Goal: Information Seeking & Learning: Check status

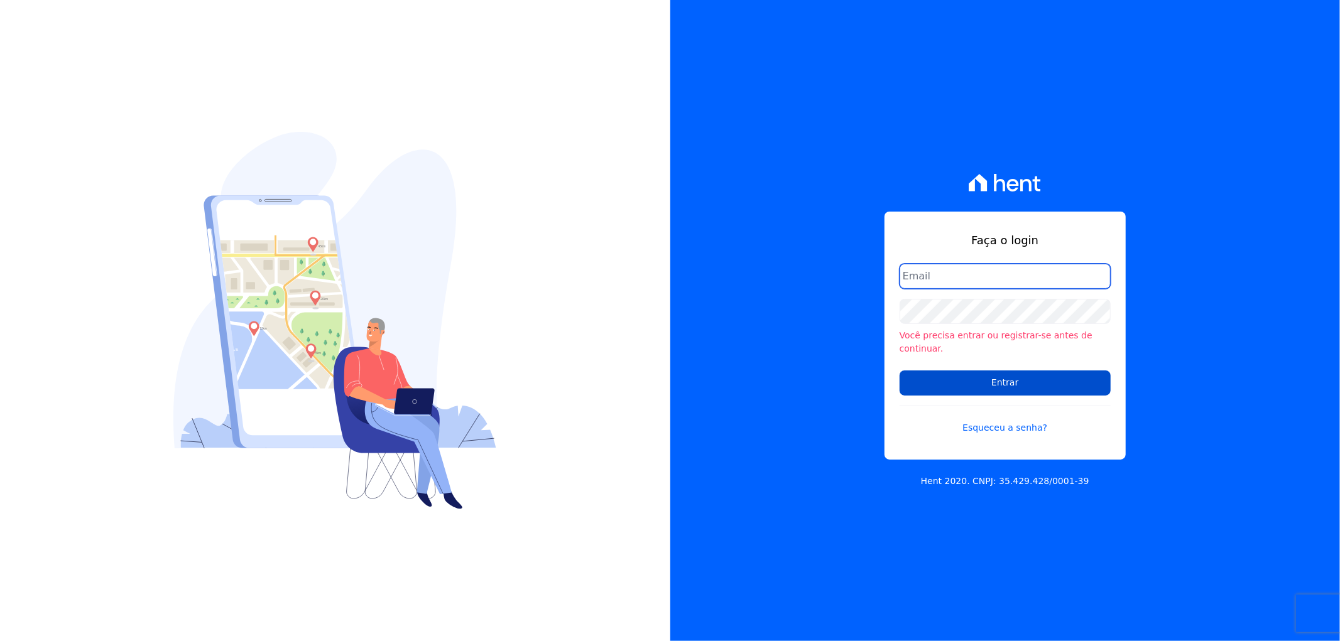
type input "artur@fontouraengenharia.com.br"
click at [985, 374] on input "Entrar" at bounding box center [1005, 383] width 211 height 25
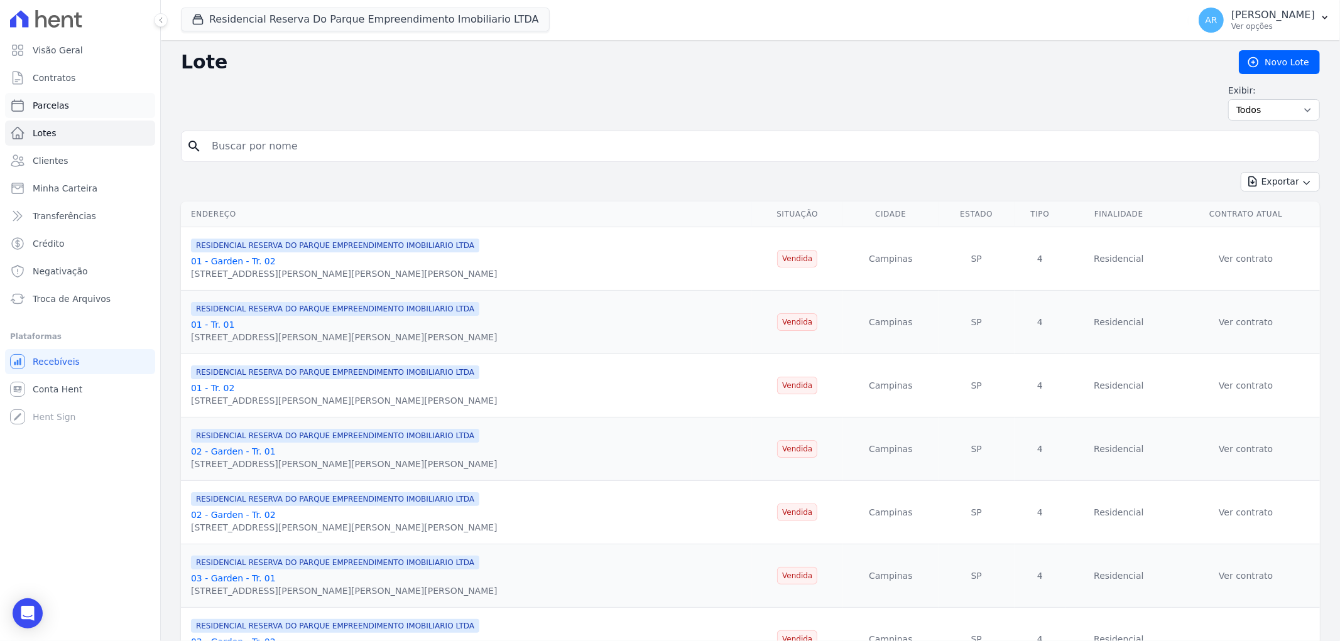
click at [58, 103] on span "Parcelas" at bounding box center [51, 105] width 36 height 13
select select
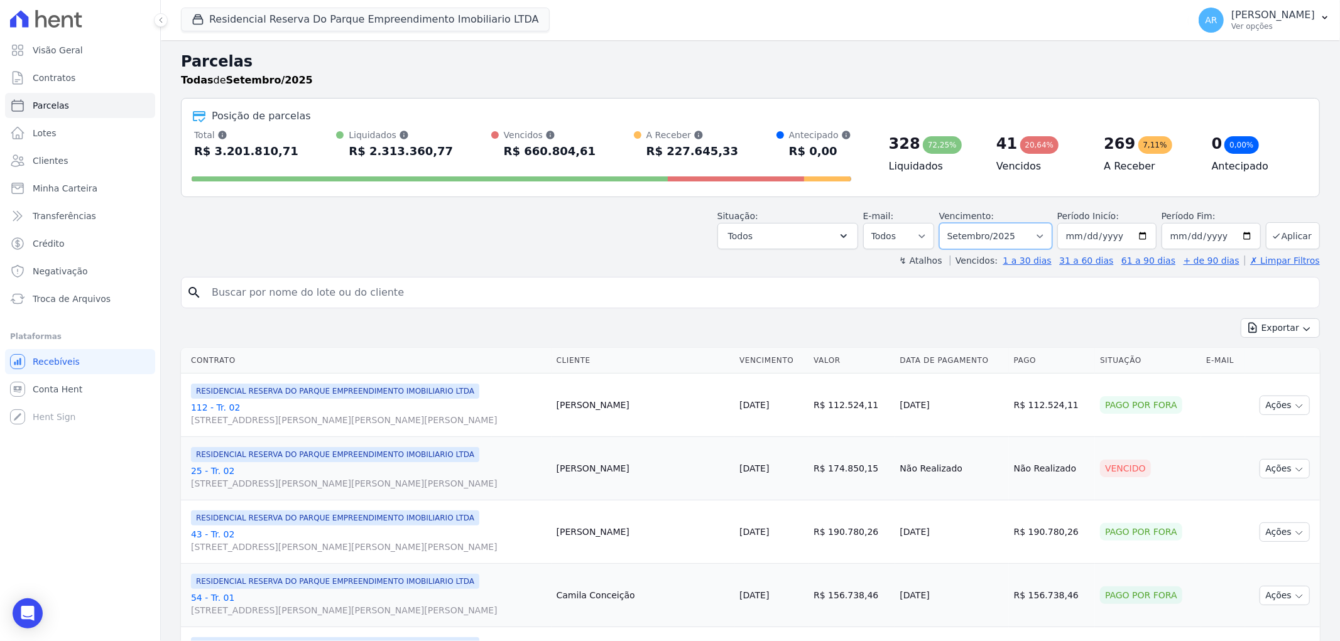
click at [993, 234] on select "Filtrar por período ──────── Todos os meses Dezembro/[GEOGRAPHIC_DATA]/2024 Fev…" at bounding box center [995, 236] width 113 height 26
select select "all"
click at [947, 223] on select "Filtrar por período ──────── Todos os meses Dezembro/[GEOGRAPHIC_DATA]/2024 Fev…" at bounding box center [995, 236] width 113 height 26
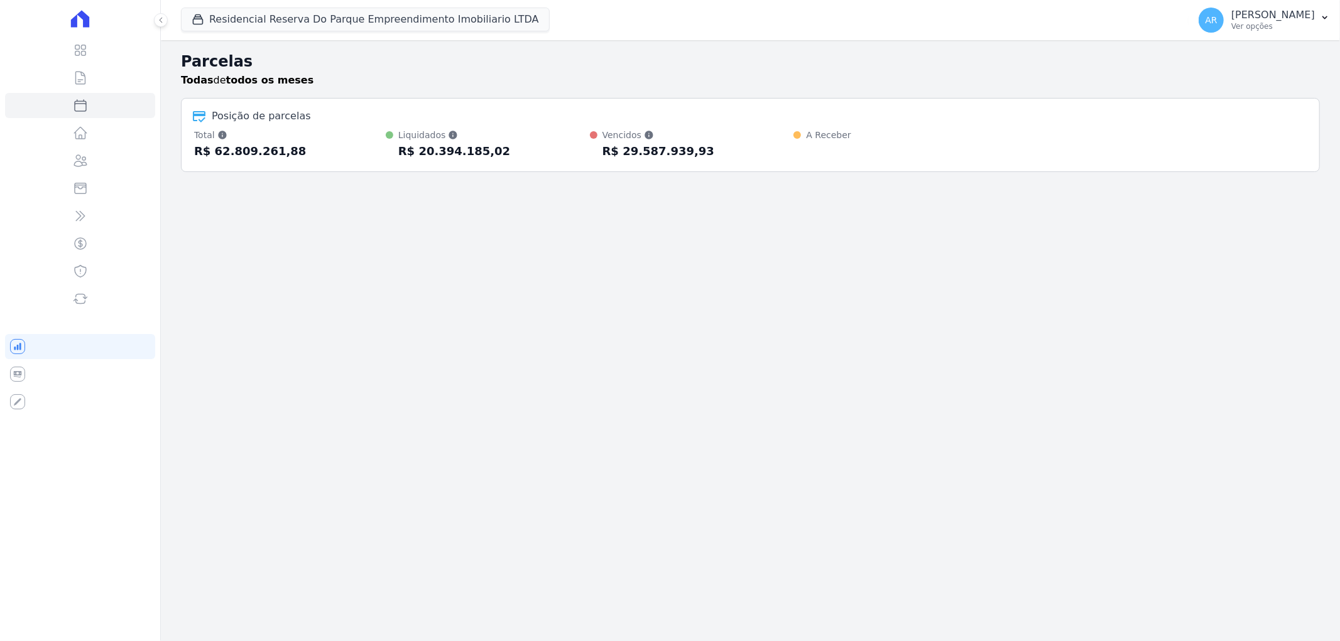
select select
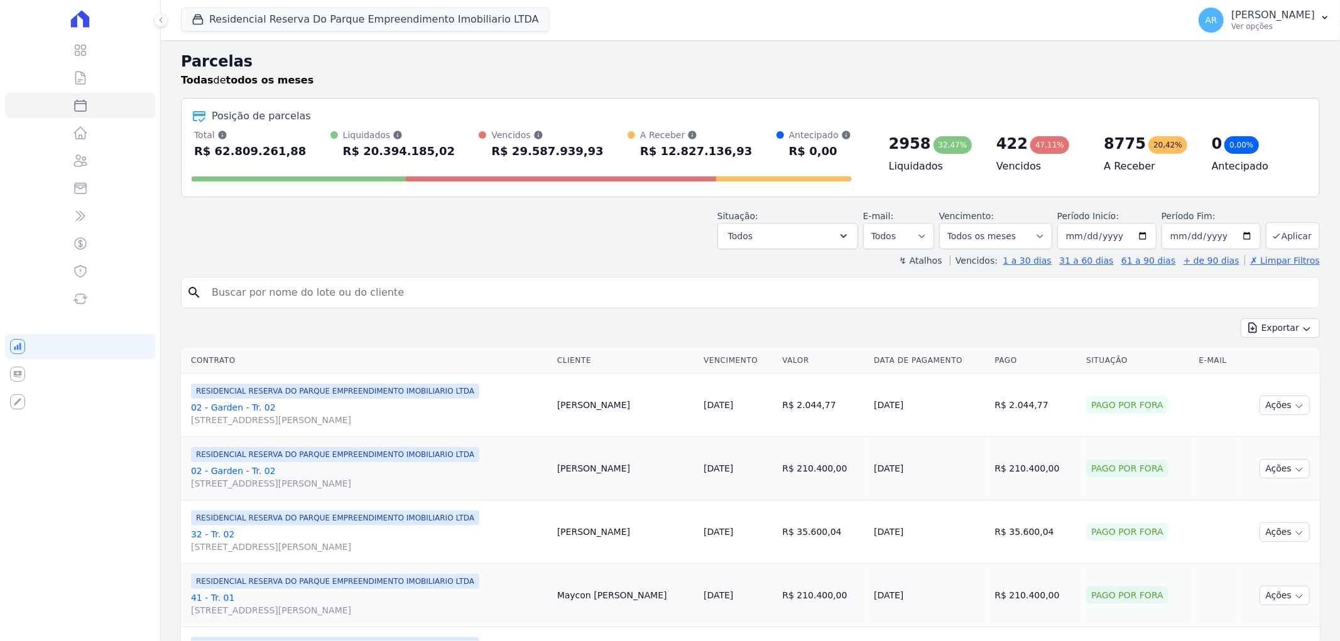
click at [284, 293] on input "search" at bounding box center [759, 292] width 1110 height 25
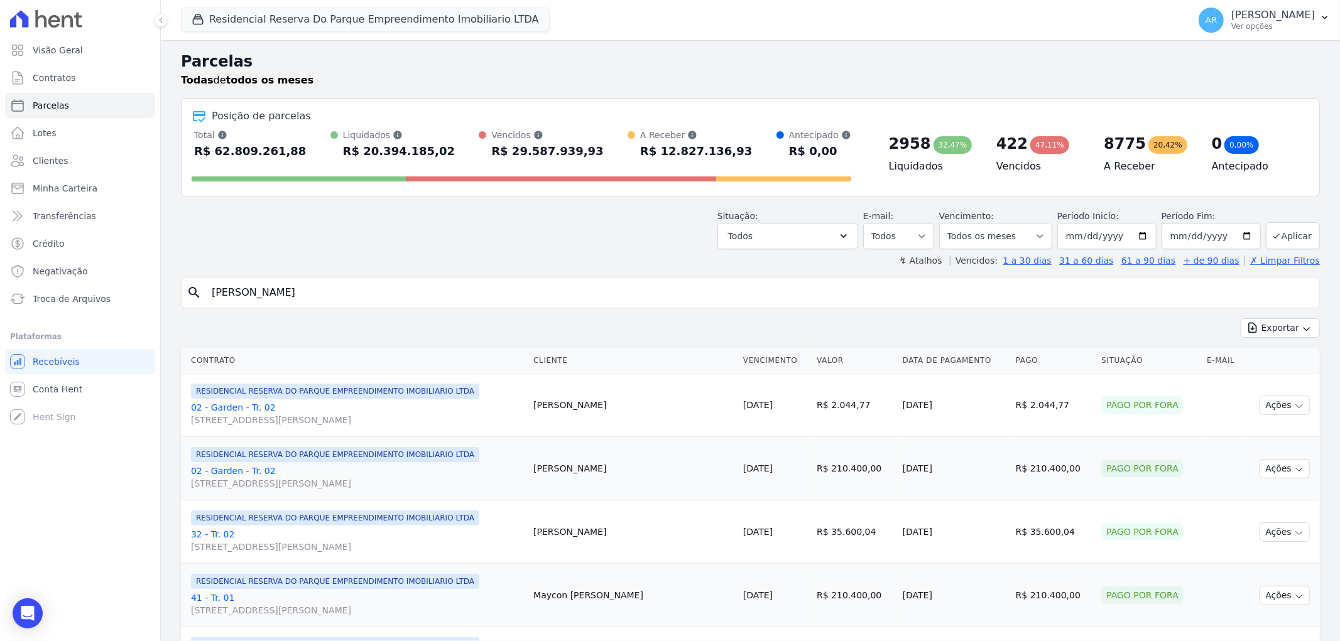
type input "camila soares"
select select
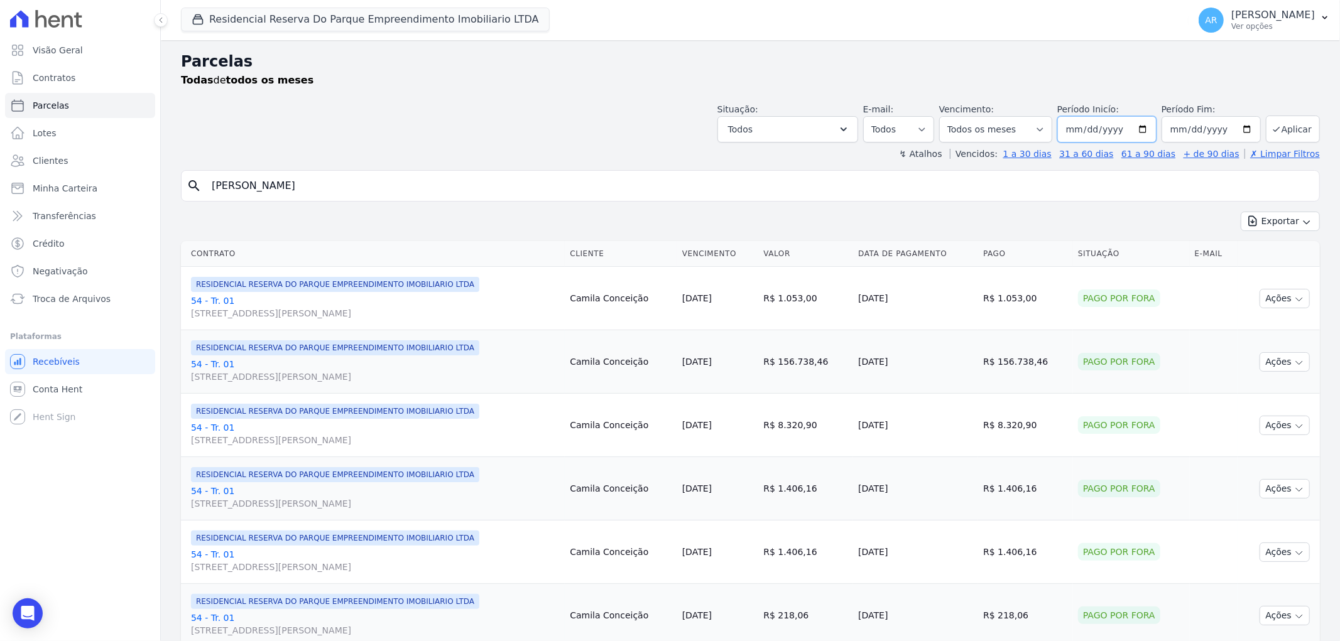
click at [1094, 127] on input "2023-12-09" at bounding box center [1106, 129] width 99 height 26
type input "2025-10-01"
click at [1205, 131] on input "[DATE]" at bounding box center [1211, 129] width 99 height 26
type input "2030-09-25"
click at [1285, 111] on div "Situação: Agendado Em Aberto Pago Processando Cancelado Vencido Transferindo De…" at bounding box center [1019, 123] width 603 height 40
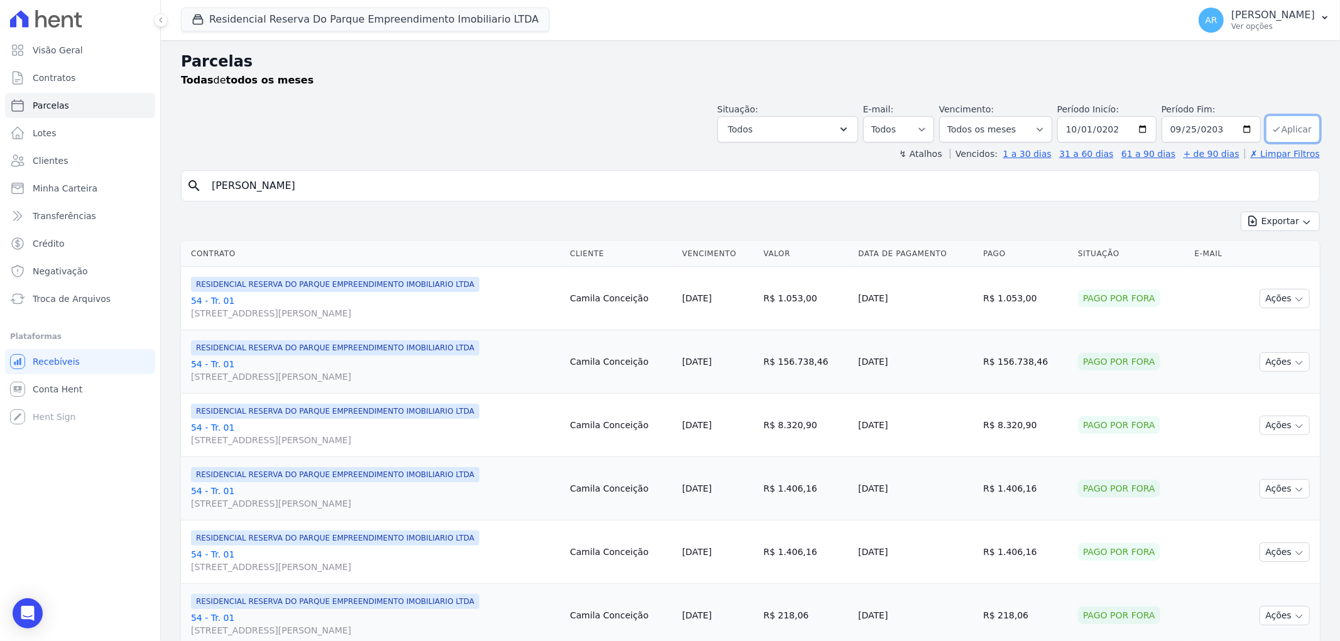
click at [1283, 124] on button "Aplicar" at bounding box center [1293, 129] width 54 height 27
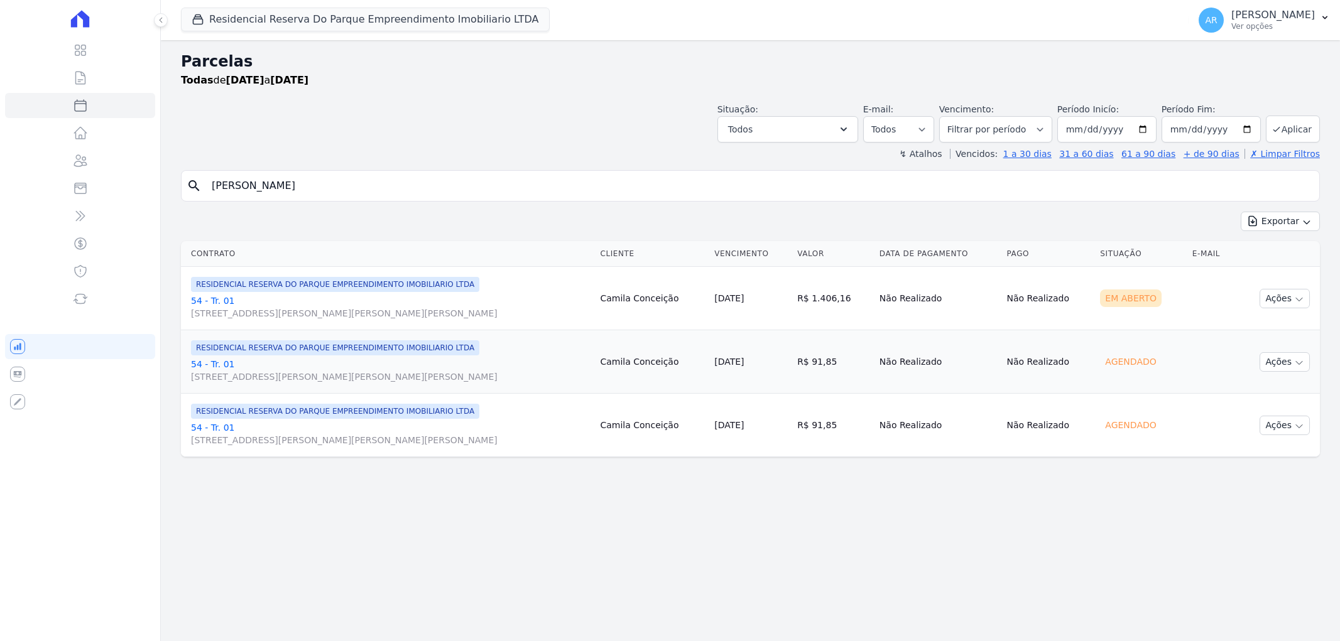
select select
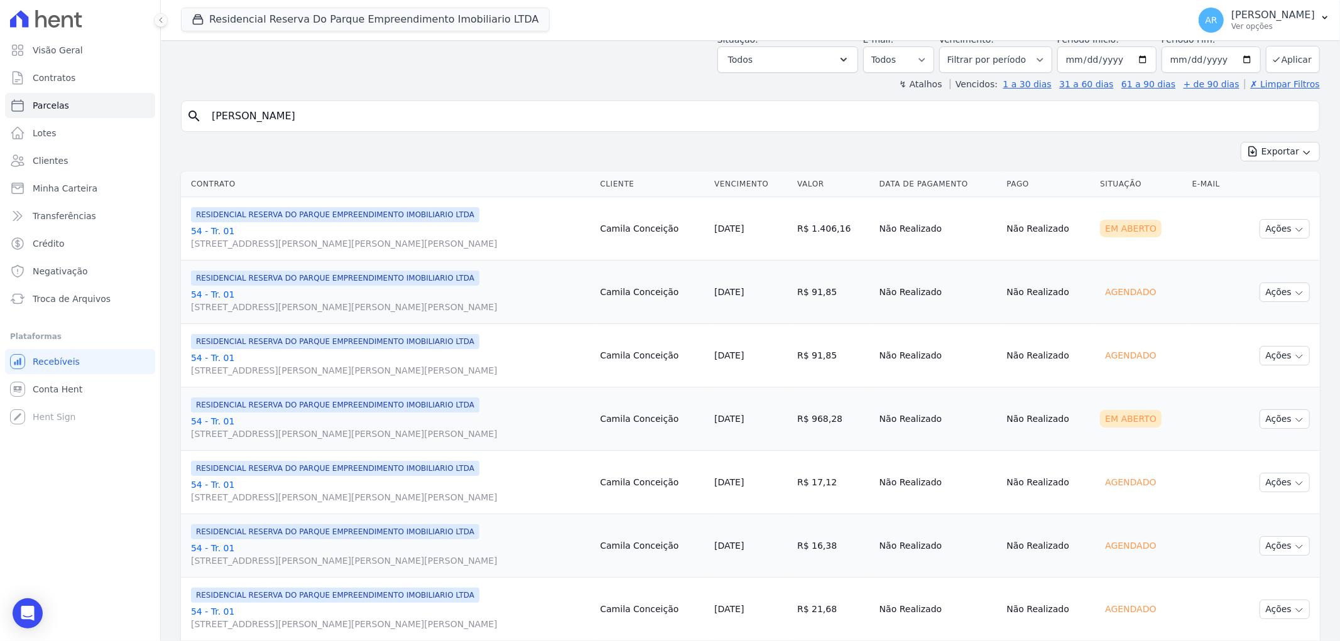
scroll to position [139, 0]
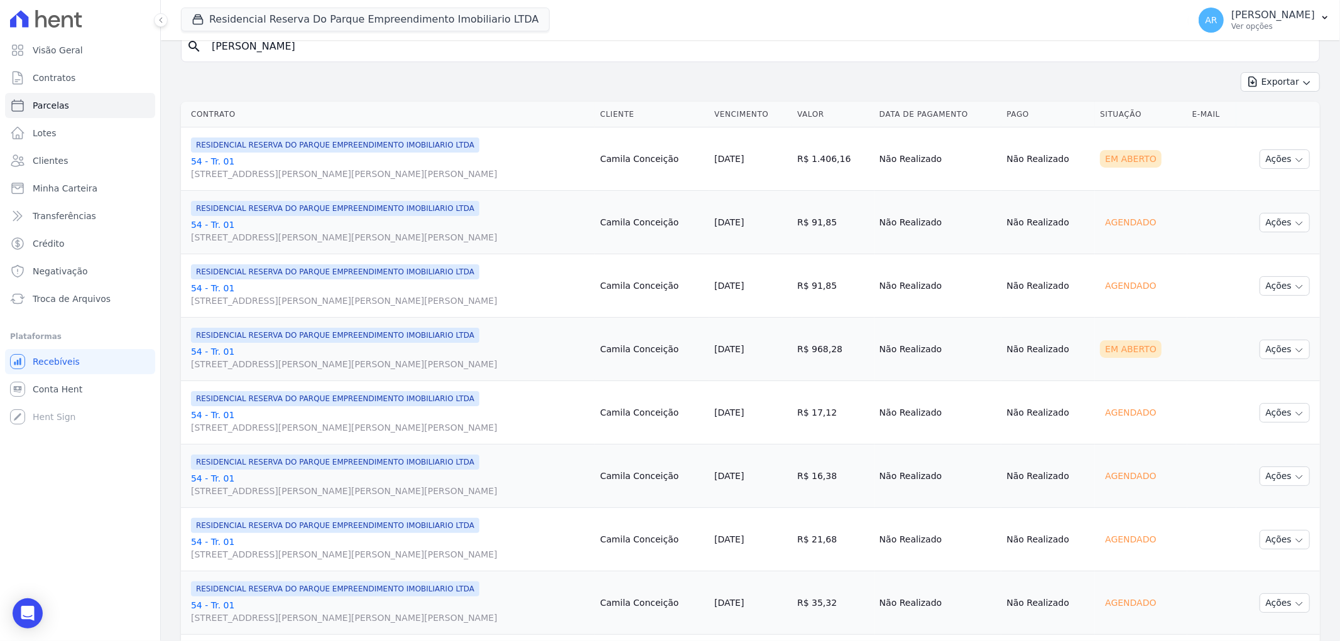
click at [216, 349] on link "54 - Tr. 01 Avenida Doutor José Bonifácio Coutinho Nogueira, 150, ANDAR 2 SALA …" at bounding box center [390, 358] width 399 height 25
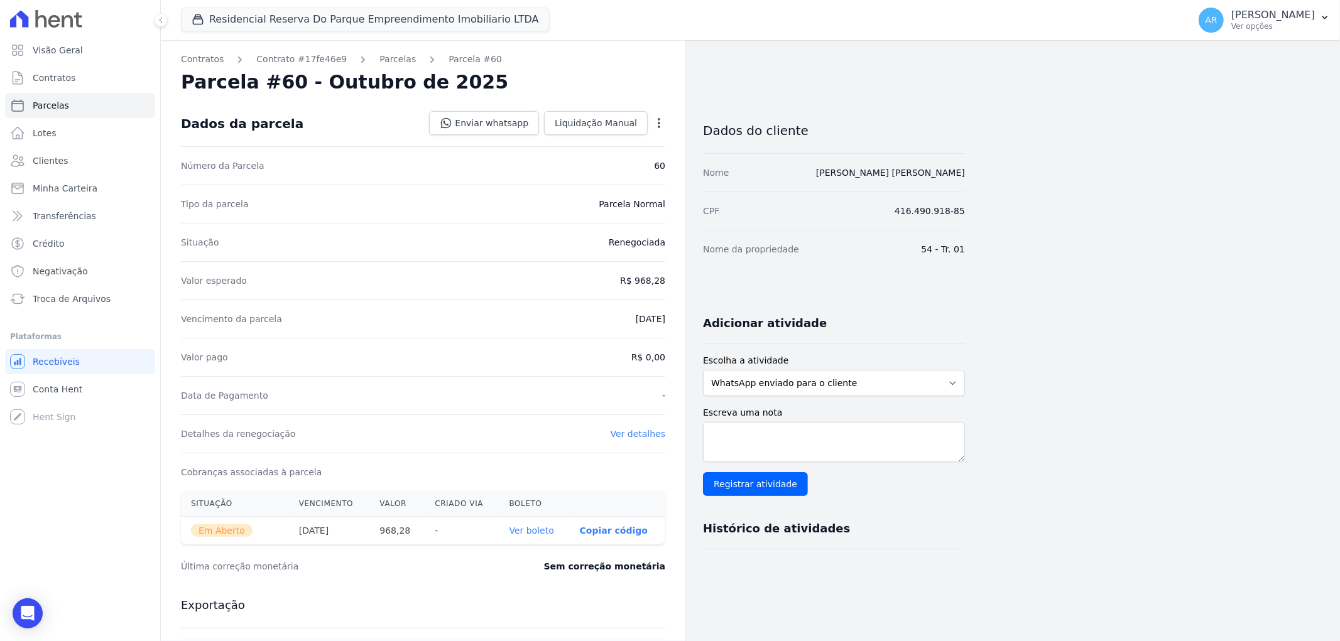
select select
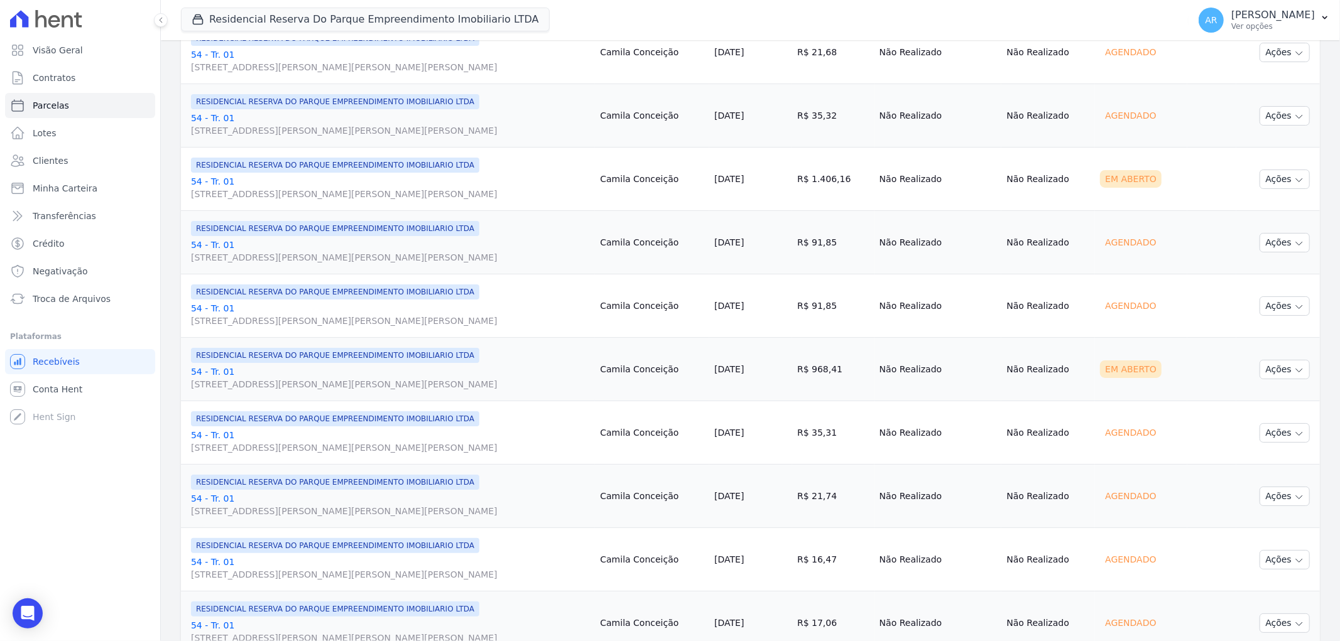
scroll to position [628, 0]
click at [215, 372] on link "54 - Tr. 01 Avenida Doutor José Bonifácio Coutinho Nogueira, 150, ANDAR 2 SALA …" at bounding box center [390, 376] width 399 height 25
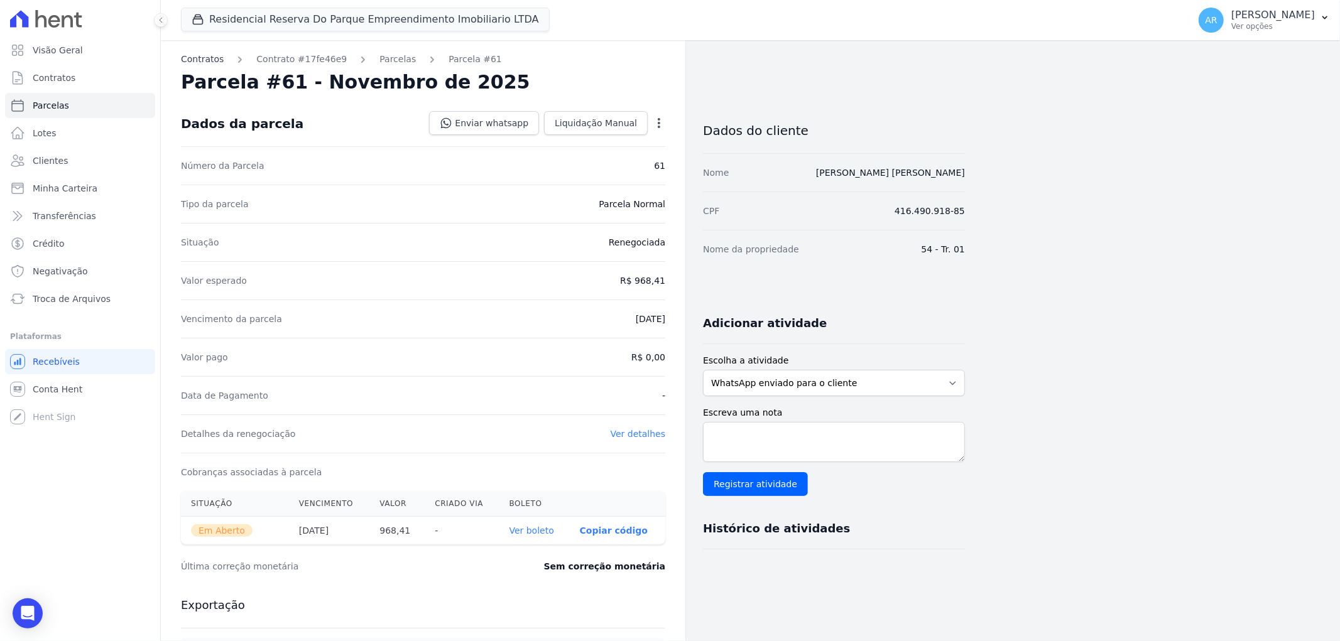
click at [201, 58] on link "Contratos" at bounding box center [202, 59] width 43 height 13
select select
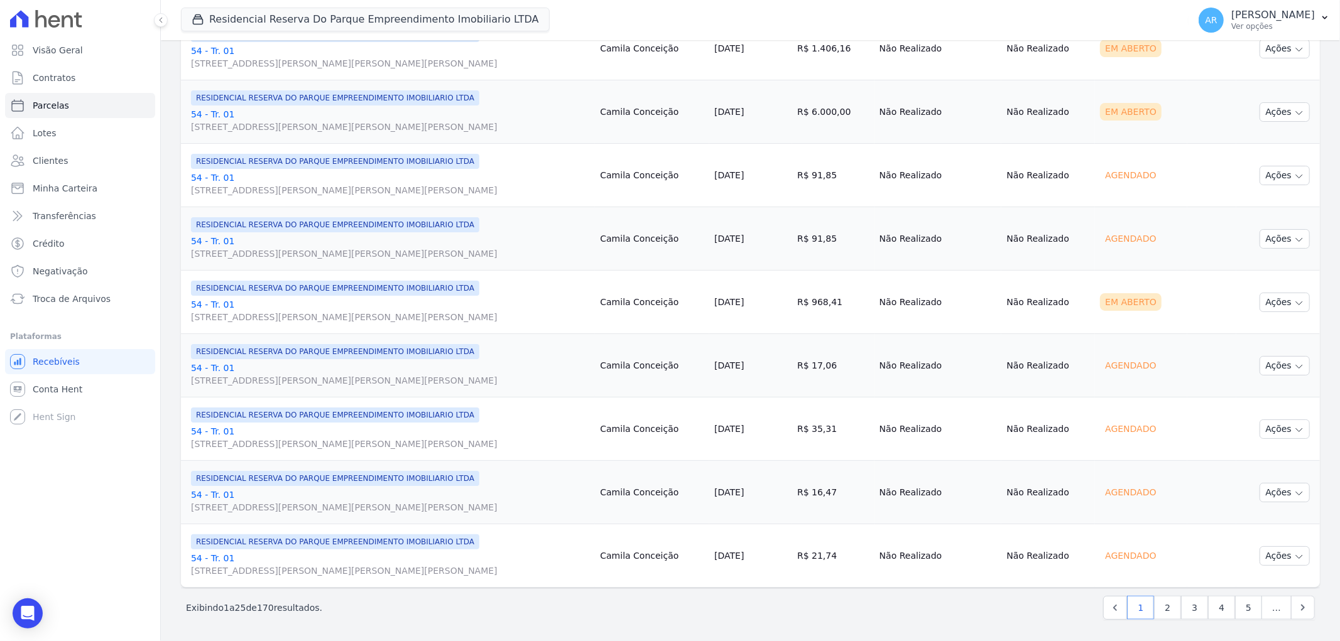
scroll to position [1268, 0]
click at [1240, 604] on link "5" at bounding box center [1248, 607] width 27 height 24
select select
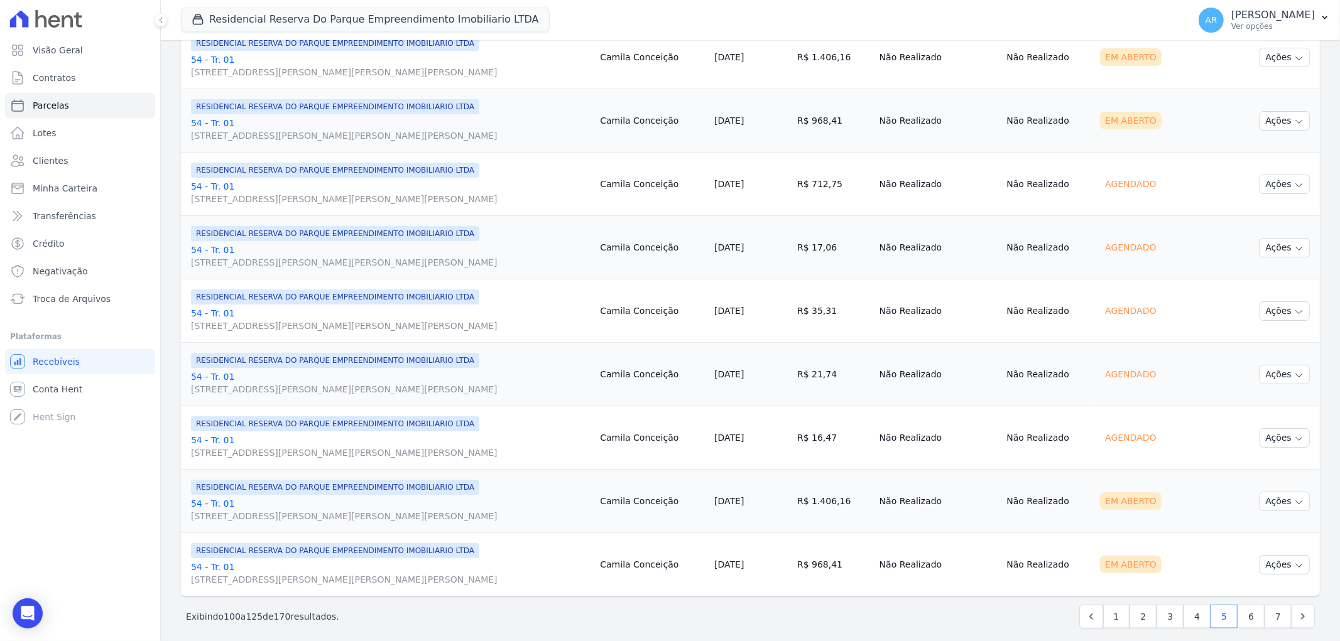
scroll to position [1268, 0]
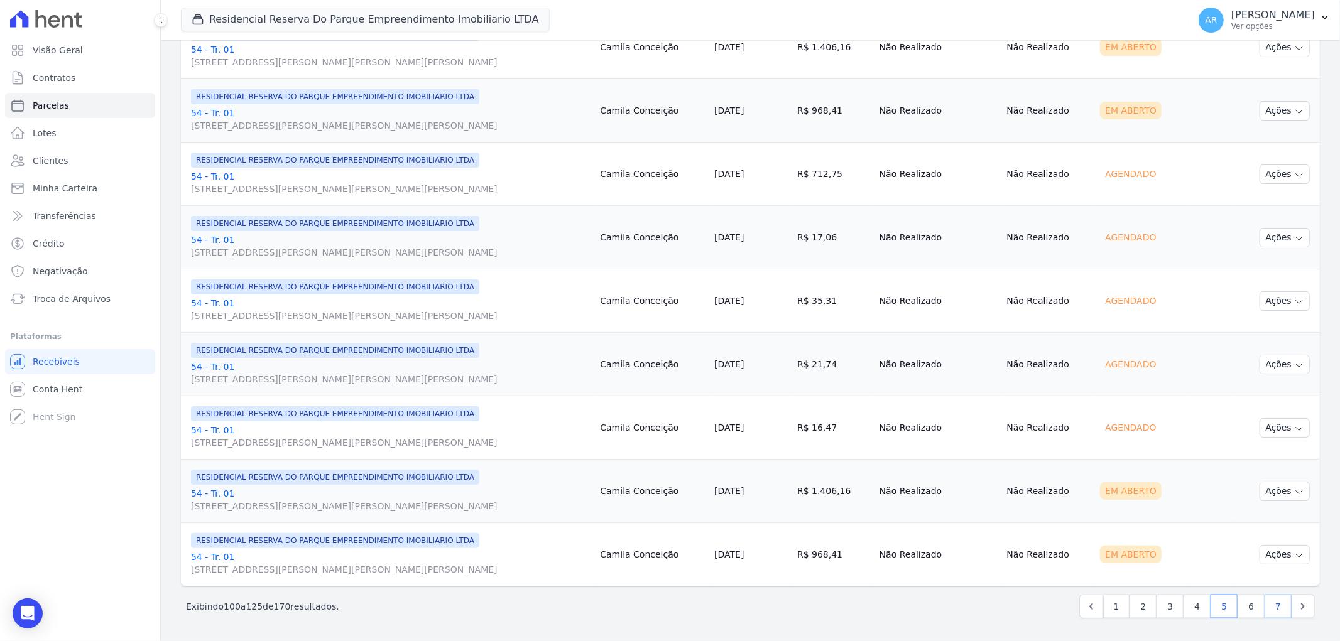
click at [1272, 608] on link "7" at bounding box center [1278, 607] width 27 height 24
select select
click at [1297, 601] on icon "Next" at bounding box center [1303, 607] width 13 height 13
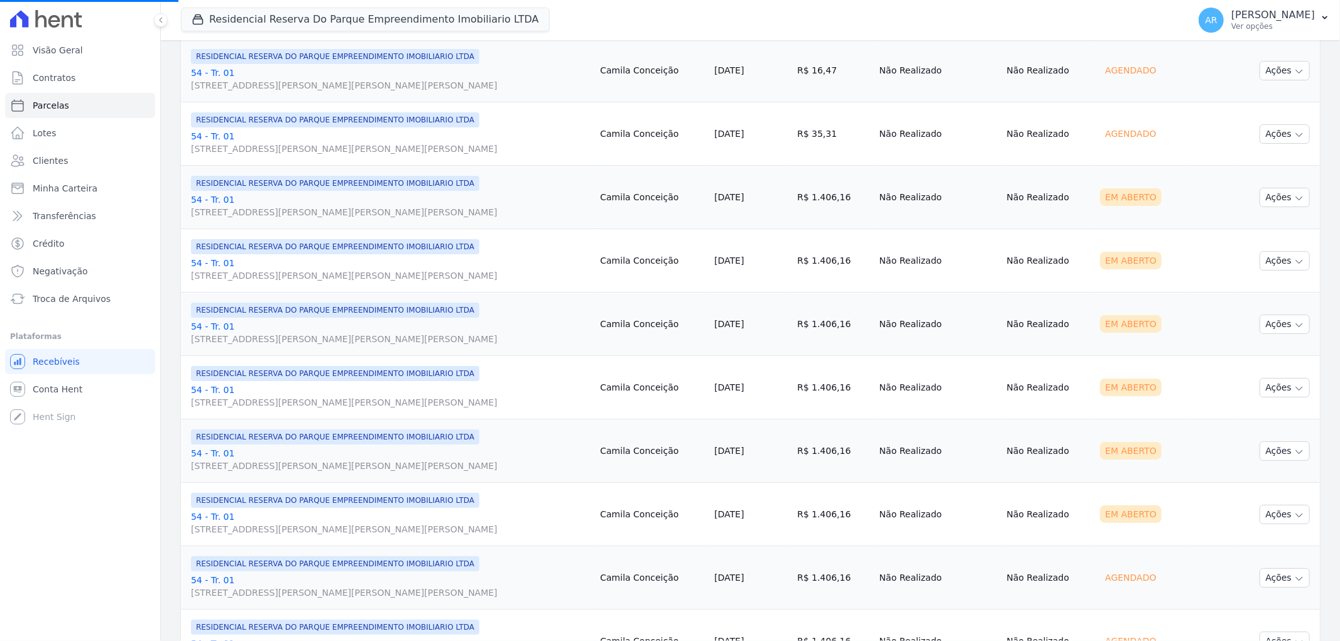
scroll to position [671, 0]
select select
